Goal: Task Accomplishment & Management: Complete application form

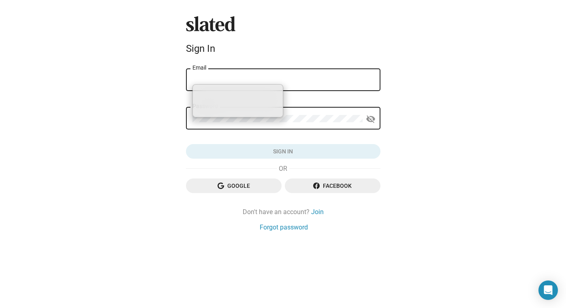
click at [307, 170] on div "Slated Sign In Email Password visibility_off Sign in Google Facebook Don't have…" at bounding box center [283, 123] width 201 height 215
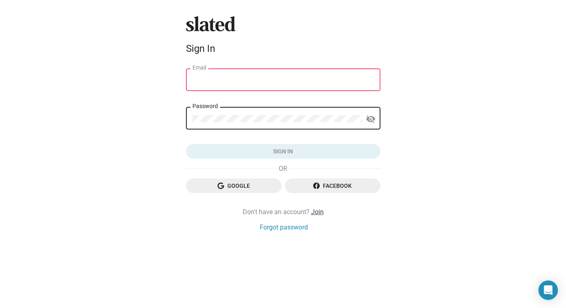
click at [312, 212] on link "Join" at bounding box center [317, 212] width 13 height 9
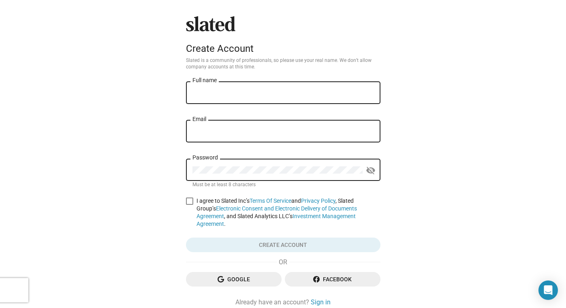
click at [237, 96] on input "Full name" at bounding box center [282, 92] width 181 height 7
type input "[PERSON_NAME]"
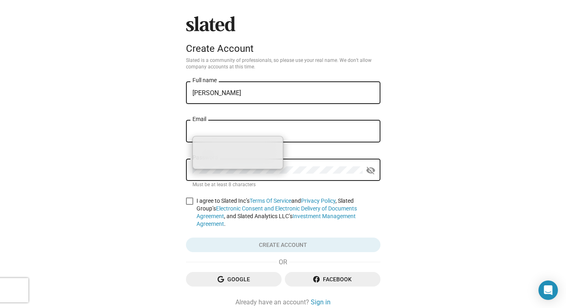
click at [225, 129] on input "Email" at bounding box center [282, 131] width 181 height 7
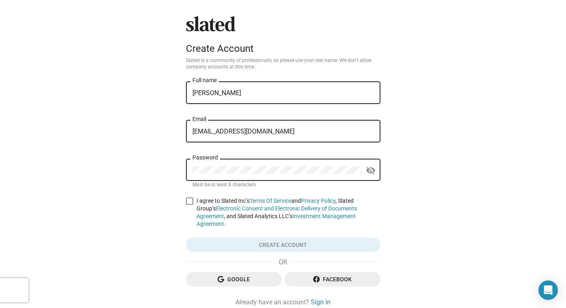
type input "claireblee02@gmail.com"
click at [220, 166] on div "Password" at bounding box center [277, 169] width 170 height 24
click at [367, 168] on mat-icon "visibility_off" at bounding box center [371, 170] width 10 height 13
click at [367, 168] on mat-icon "visibility" at bounding box center [371, 170] width 10 height 13
click at [186, 206] on label "I agree to Slated Inc’s Terms Of Service and Privacy Policy , Slated Group’s El…" at bounding box center [283, 212] width 194 height 31
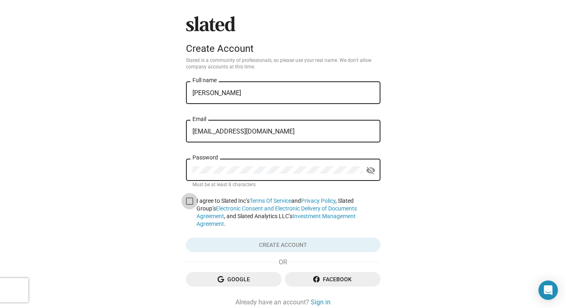
click at [189, 205] on input "I agree to Slated Inc’s Terms Of Service and Privacy Policy , Slated Group’s El…" at bounding box center [189, 205] width 0 height 0
checkbox input "true"
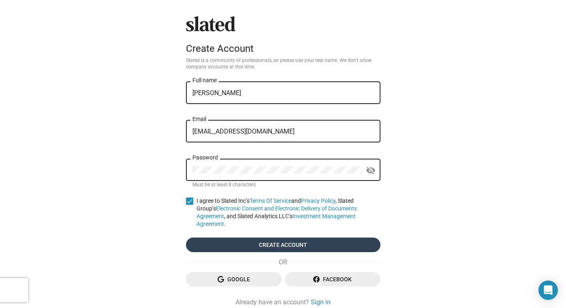
click at [234, 238] on span "Create account" at bounding box center [282, 245] width 181 height 15
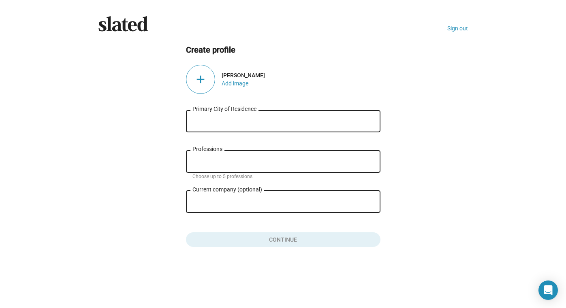
click at [288, 124] on input "Primary City of Residence" at bounding box center [282, 121] width 181 height 7
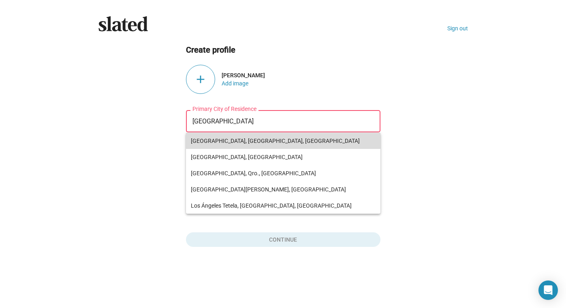
click at [255, 138] on span "[GEOGRAPHIC_DATA], [GEOGRAPHIC_DATA], [GEOGRAPHIC_DATA]" at bounding box center [283, 141] width 185 height 16
type input "[GEOGRAPHIC_DATA], [GEOGRAPHIC_DATA], [GEOGRAPHIC_DATA]"
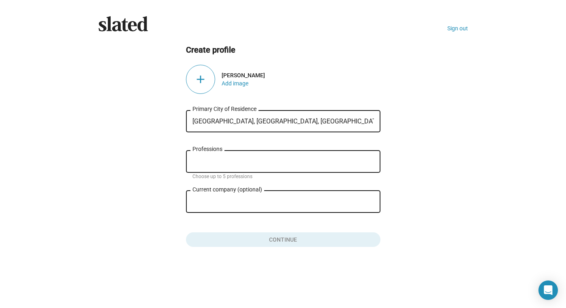
click at [255, 156] on div "Professions" at bounding box center [282, 161] width 181 height 24
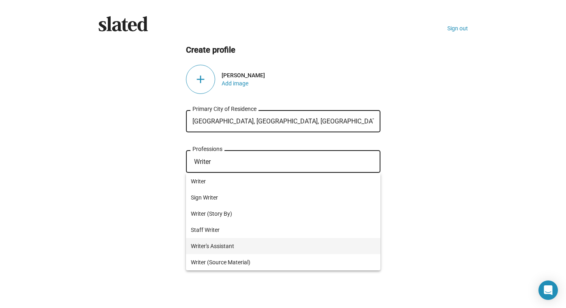
type input "Writer"
click at [219, 245] on span "Writer's Assistant" at bounding box center [283, 246] width 185 height 16
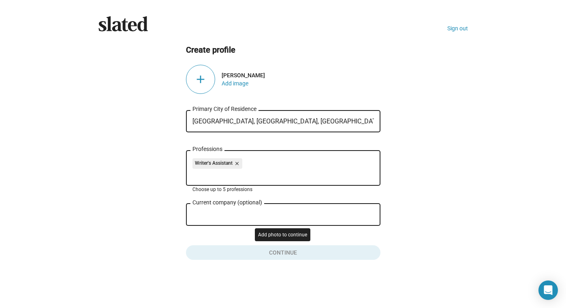
click at [246, 255] on button "Click here to validate form" at bounding box center [283, 251] width 194 height 18
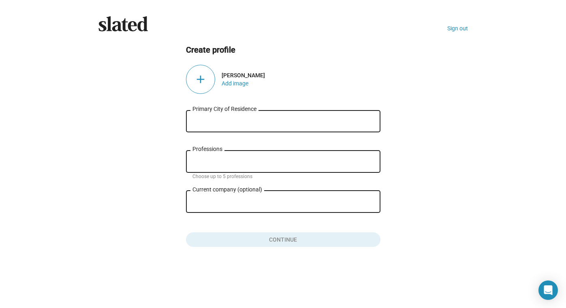
click at [222, 121] on input "Primary City of Residence" at bounding box center [282, 121] width 181 height 7
type input ":"
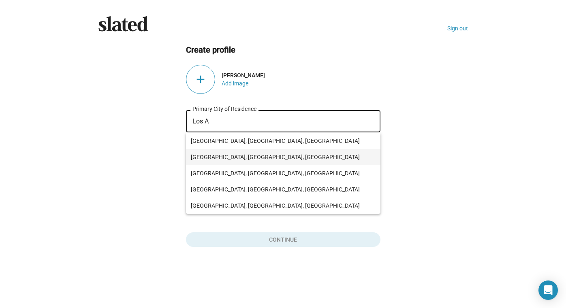
click at [250, 155] on span "[GEOGRAPHIC_DATA], [GEOGRAPHIC_DATA], [GEOGRAPHIC_DATA]" at bounding box center [283, 157] width 185 height 16
type input "[GEOGRAPHIC_DATA], [GEOGRAPHIC_DATA], [GEOGRAPHIC_DATA]"
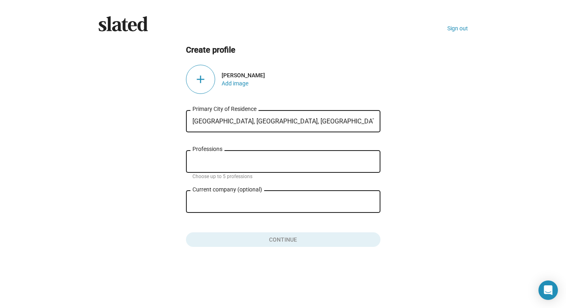
click at [239, 158] on div "Professions" at bounding box center [282, 161] width 181 height 24
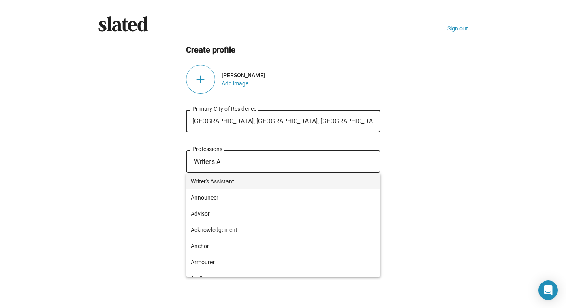
type input "Writer's A"
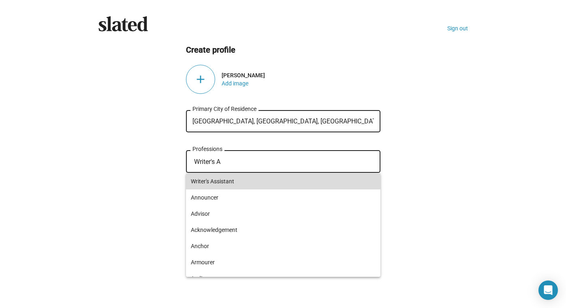
click at [247, 179] on span "Writer's Assistant" at bounding box center [283, 181] width 185 height 16
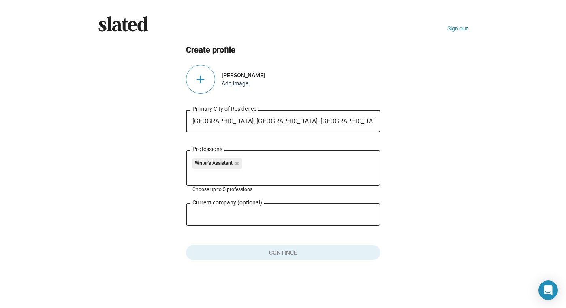
click at [229, 83] on button "Add image" at bounding box center [235, 83] width 27 height 6
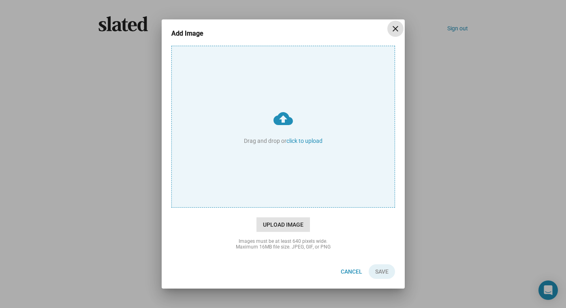
click at [278, 225] on span "Upload Image" at bounding box center [282, 224] width 53 height 15
click at [278, 207] on input "cloud_upload Drag and drop or click to upload" at bounding box center [283, 126] width 223 height 161
type input "C:\fakepath\IMG_2063.jpg"
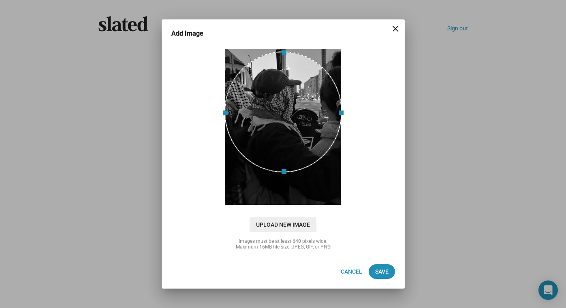
drag, startPoint x: 280, startPoint y: 142, endPoint x: 278, endPoint y: 125, distance: 17.1
click at [279, 125] on div at bounding box center [282, 111] width 117 height 121
click at [384, 273] on span "Save" at bounding box center [381, 271] width 13 height 15
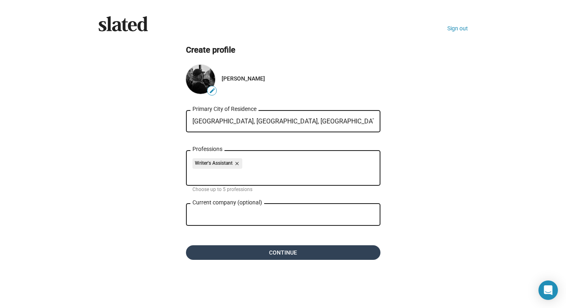
click at [247, 252] on span "Continue" at bounding box center [282, 252] width 181 height 15
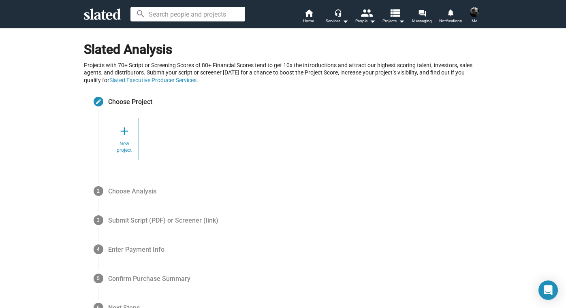
click at [132, 142] on div "add New project" at bounding box center [124, 139] width 29 height 43
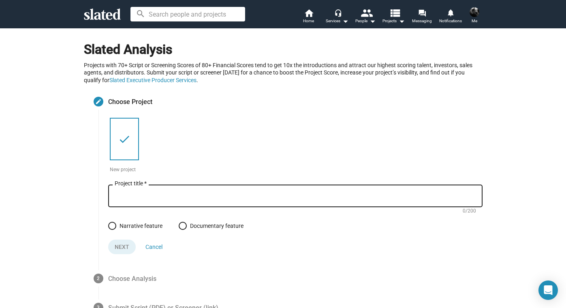
click at [151, 186] on div "Project title *" at bounding box center [295, 195] width 361 height 24
type input "Nebo"
click at [119, 226] on span "Narrative feature" at bounding box center [139, 226] width 46 height 6
click at [116, 226] on input "Narrative feature" at bounding box center [112, 226] width 8 height 8
radio input "true"
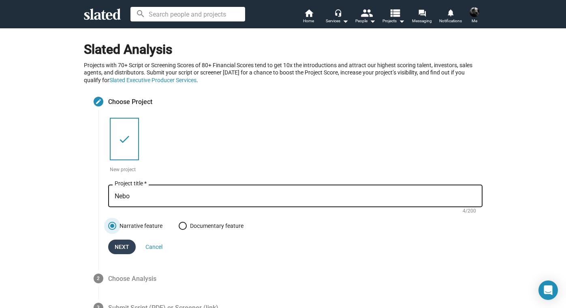
click at [122, 243] on span "Next" at bounding box center [122, 247] width 15 height 15
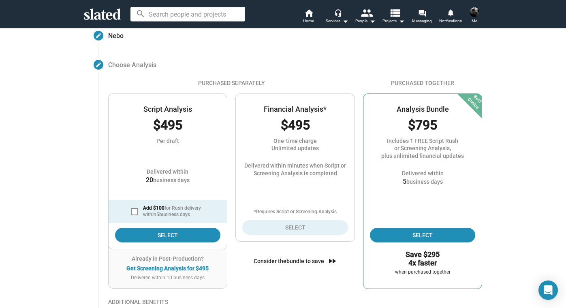
scroll to position [65, 0]
